Goal: Information Seeking & Learning: Learn about a topic

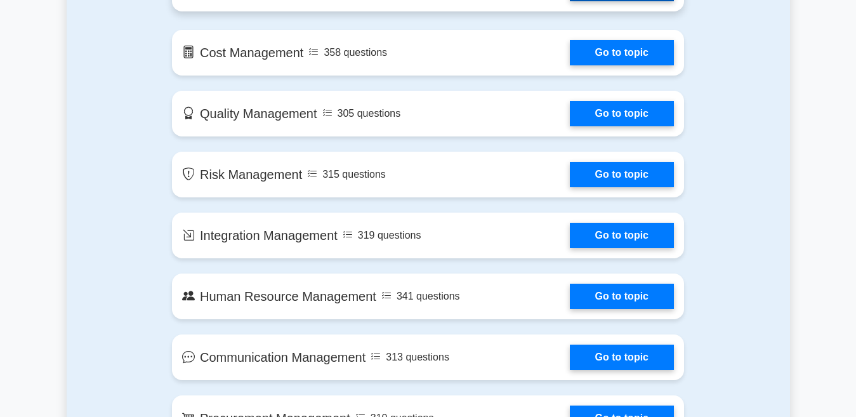
scroll to position [698, 0]
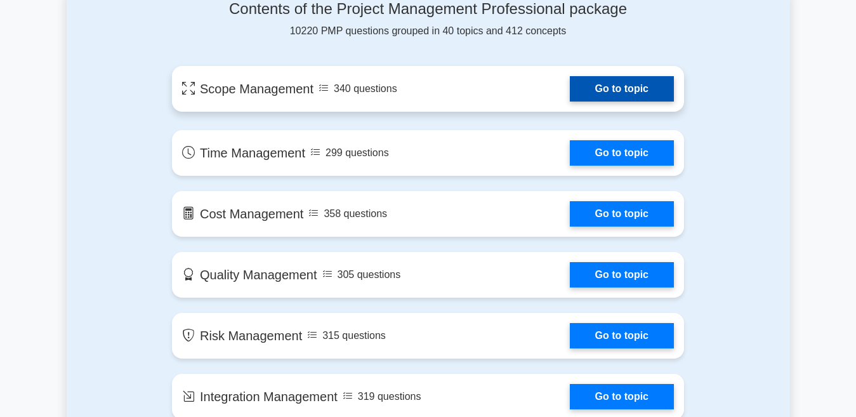
click at [570, 76] on link "Go to topic" at bounding box center [622, 88] width 104 height 25
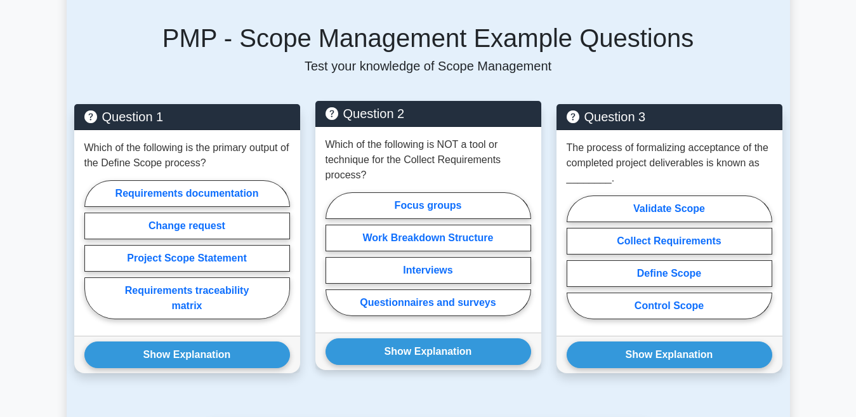
scroll to position [797, 0]
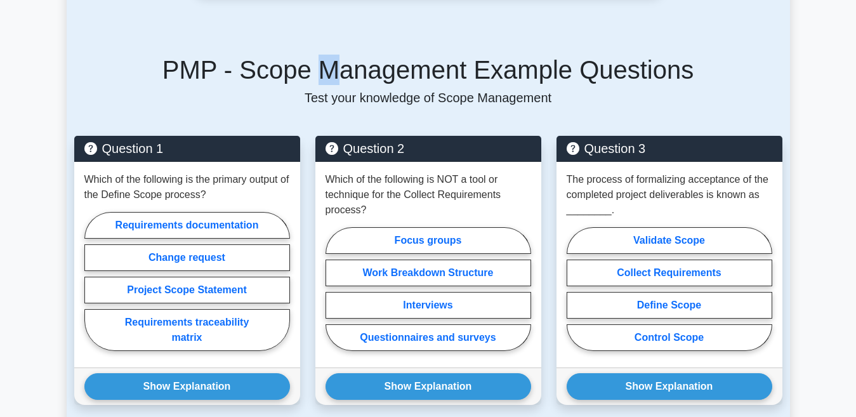
drag, startPoint x: 334, startPoint y: 72, endPoint x: 327, endPoint y: 72, distance: 7.0
click at [328, 72] on h5 "PMP - Scope Management Example Questions" at bounding box center [428, 70] width 708 height 30
